Goal: Check status

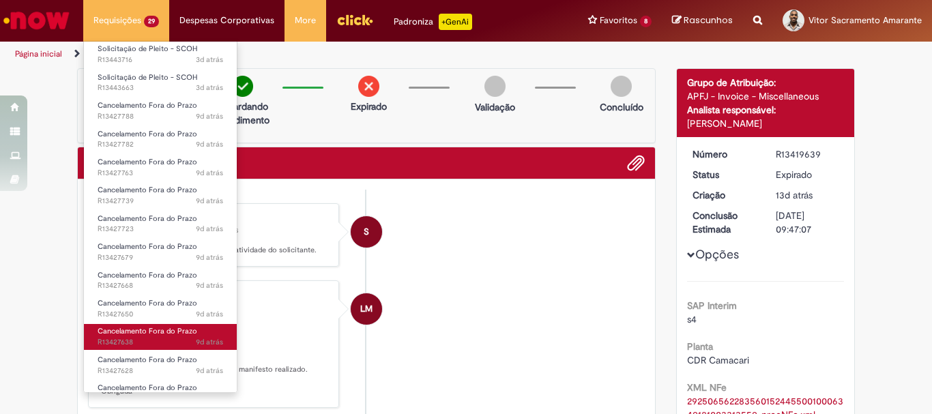
scroll to position [492, 0]
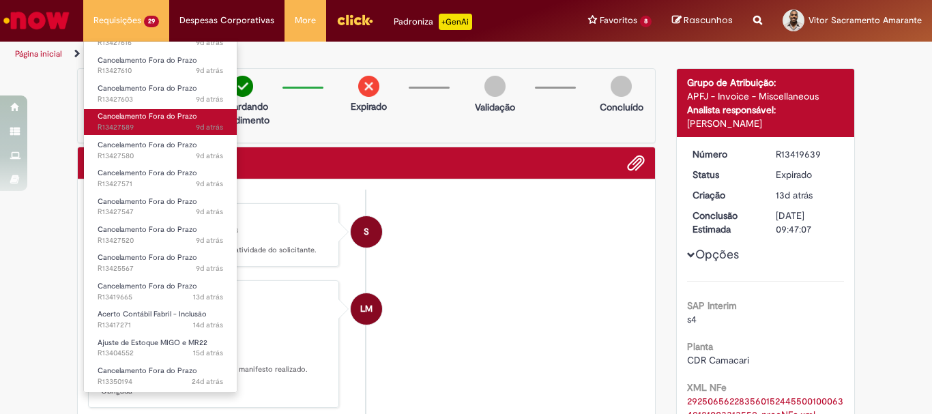
click at [145, 128] on span "9d atrás 9 dias atrás R13427589" at bounding box center [160, 127] width 125 height 11
click at [151, 121] on span "Cancelamento Fora do Prazo" at bounding box center [148, 116] width 100 height 10
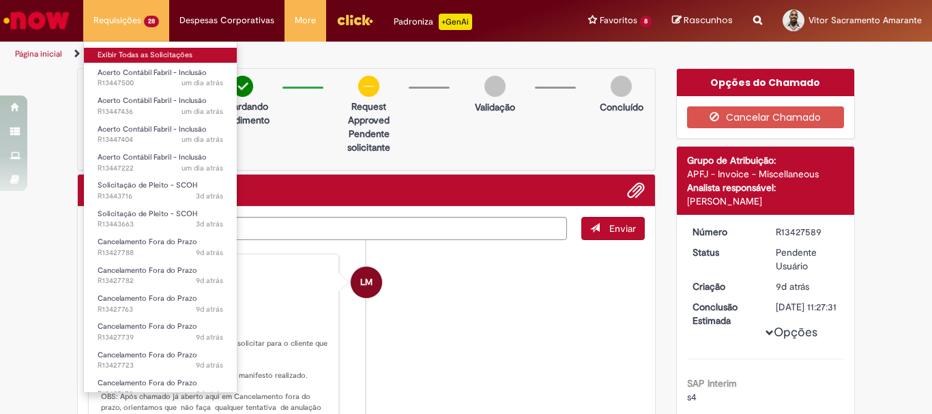
click at [134, 60] on link "Exibir Todas as Solicitações" at bounding box center [160, 55] width 153 height 15
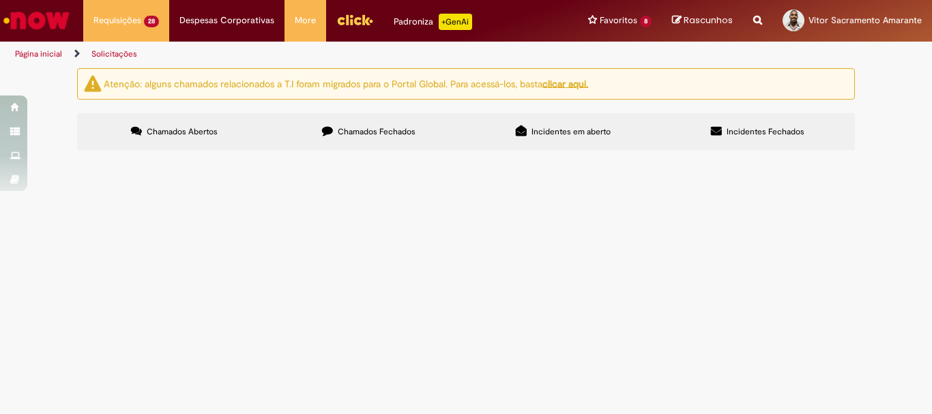
scroll to position [827, 0]
click at [0, 0] on link at bounding box center [0, 0] width 0 height 0
click at [0, 0] on link "1" at bounding box center [0, 0] width 0 height 0
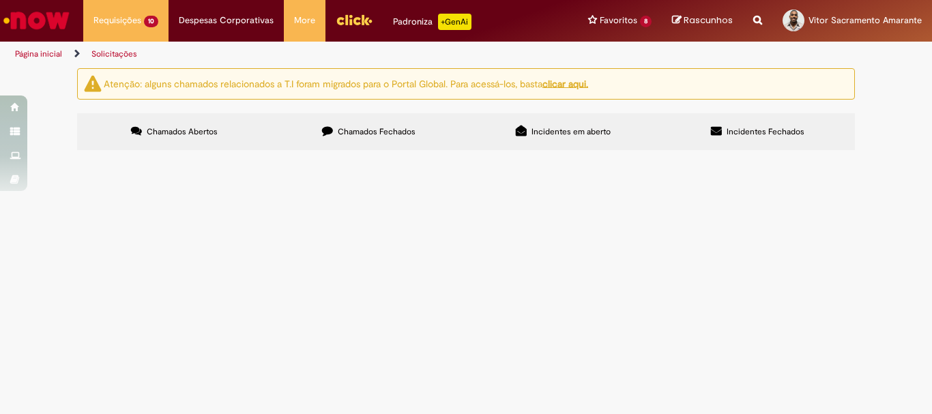
click at [0, 0] on span "Solicito cancelamento e retorno do saldo contábil da NF." at bounding box center [0, 0] width 0 height 0
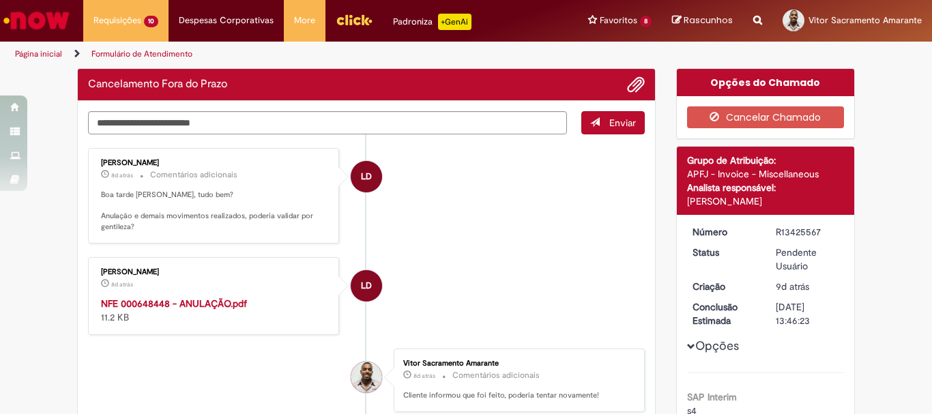
click at [290, 321] on div "NFE 000648448 - ANULAÇÃO.pdf 11.2 KB" at bounding box center [214, 310] width 227 height 27
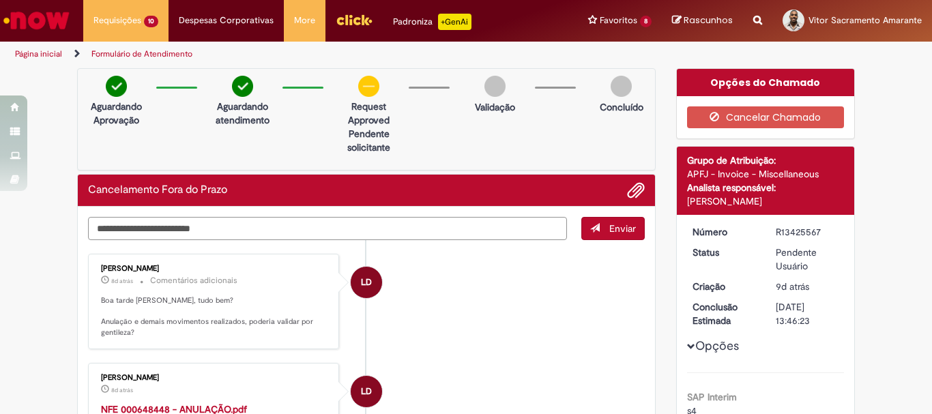
click at [311, 230] on textarea "Digite sua mensagem aqui..." at bounding box center [327, 228] width 479 height 23
type textarea "*"
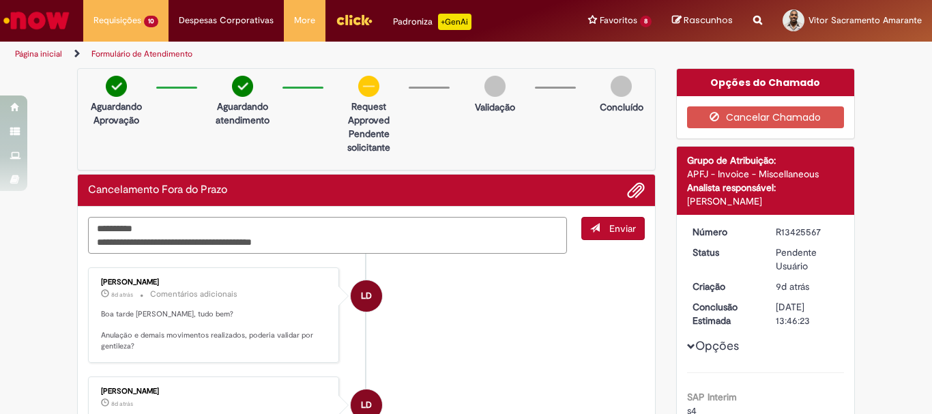
type textarea "**********"
